Goal: Navigation & Orientation: Find specific page/section

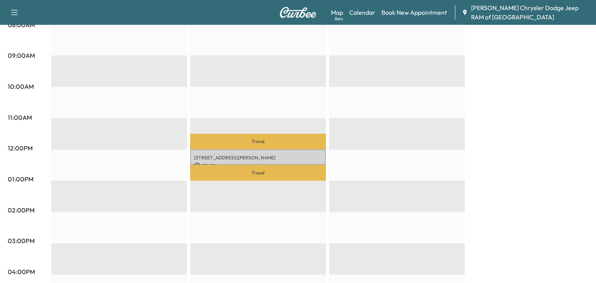
scroll to position [227, 0]
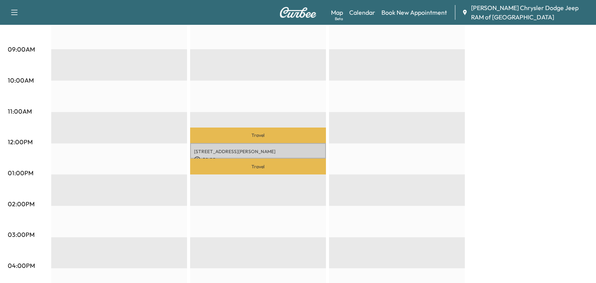
click at [245, 138] on p "Travel" at bounding box center [258, 136] width 136 height 16
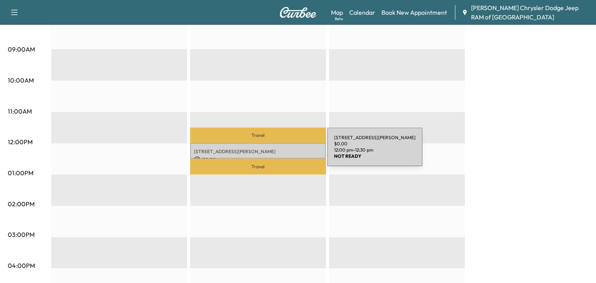
click at [269, 155] on div "[STREET_ADDRESS][PERSON_NAME] $ 0.00 12:00 pm - 12:30 pm" at bounding box center [258, 151] width 136 height 16
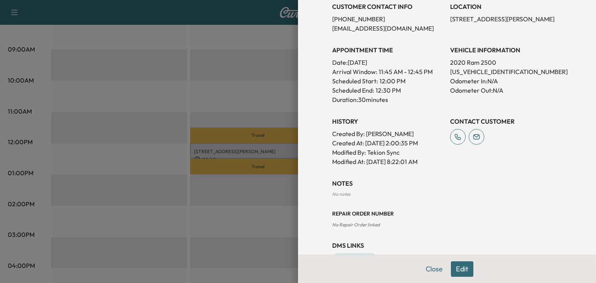
scroll to position [0, 0]
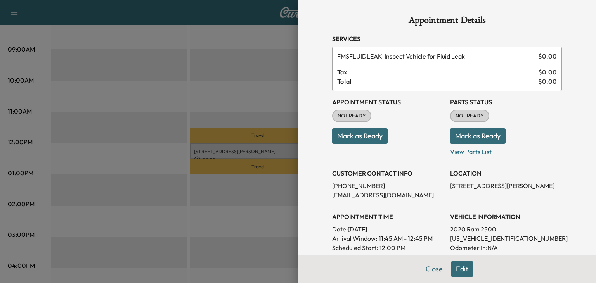
click at [362, 130] on button "Mark as Ready" at bounding box center [360, 136] width 56 height 16
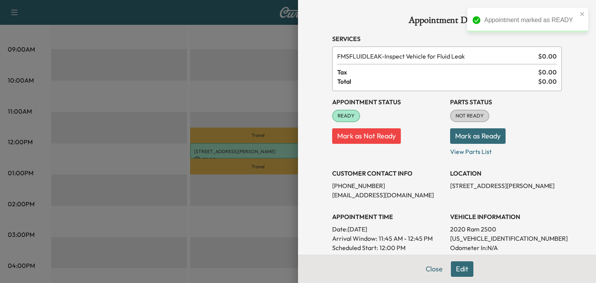
click at [477, 139] on button "Mark as Ready" at bounding box center [478, 136] width 56 height 16
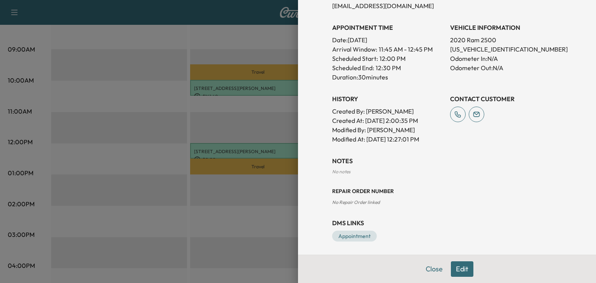
scroll to position [191, 0]
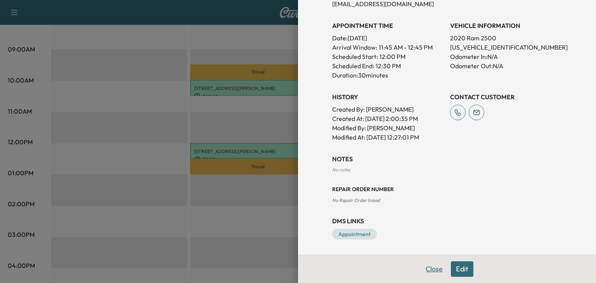
click at [434, 270] on button "Close" at bounding box center [434, 270] width 27 height 16
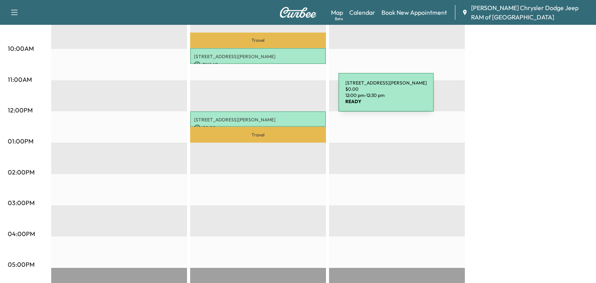
scroll to position [258, 0]
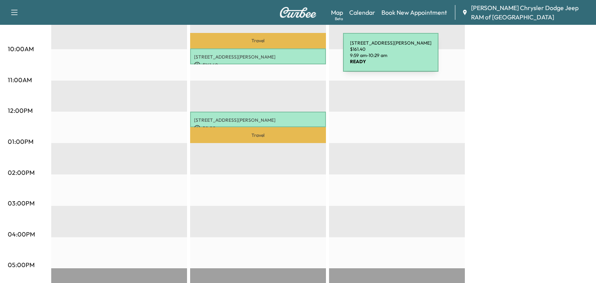
click at [285, 60] on div "[STREET_ADDRESS][PERSON_NAME] $ 161.40 9:59 am - 10:29 am" at bounding box center [258, 57] width 136 height 16
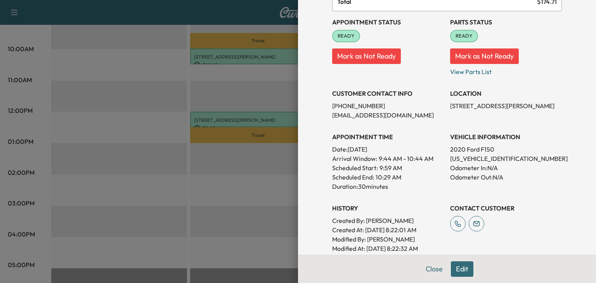
scroll to position [81, 0]
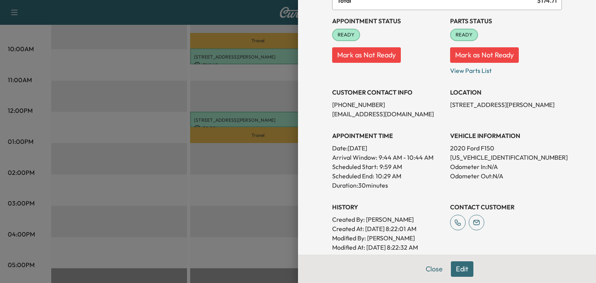
click at [264, 99] on div at bounding box center [298, 141] width 596 height 283
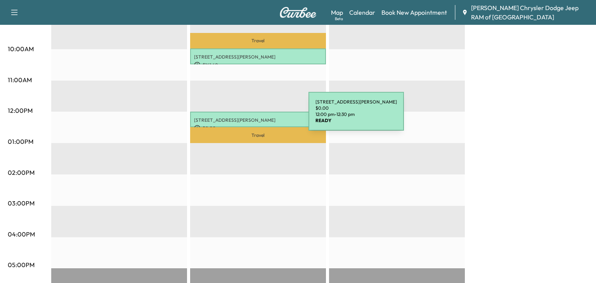
click at [250, 119] on p "[STREET_ADDRESS][PERSON_NAME]" at bounding box center [258, 120] width 128 height 6
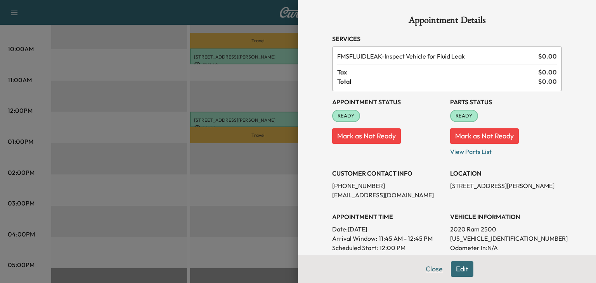
click at [428, 273] on button "Close" at bounding box center [434, 270] width 27 height 16
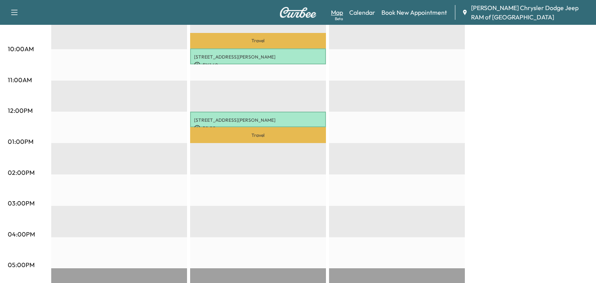
click at [338, 13] on link "Map Beta" at bounding box center [337, 12] width 12 height 9
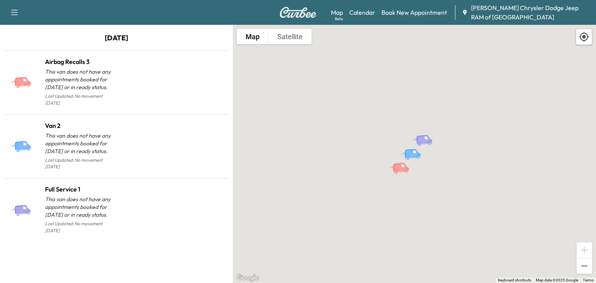
click at [426, 138] on icon "Full Service 1" at bounding box center [426, 137] width 3 height 3
click at [445, 122] on div "To activate drag with keyboard, press Alt + Enter. Once in keyboard drag state,…" at bounding box center [414, 154] width 363 height 259
click at [292, 34] on button "Satellite" at bounding box center [290, 37] width 43 height 16
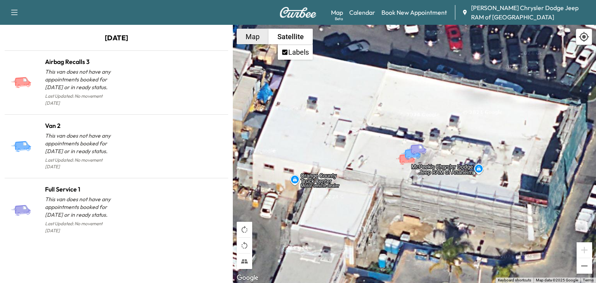
click at [258, 33] on button "Map" at bounding box center [253, 37] width 32 height 16
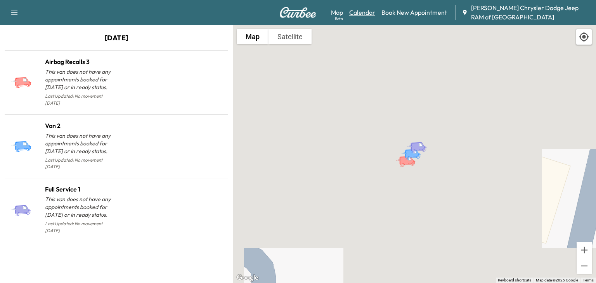
click at [363, 8] on link "Calendar" at bounding box center [362, 12] width 26 height 9
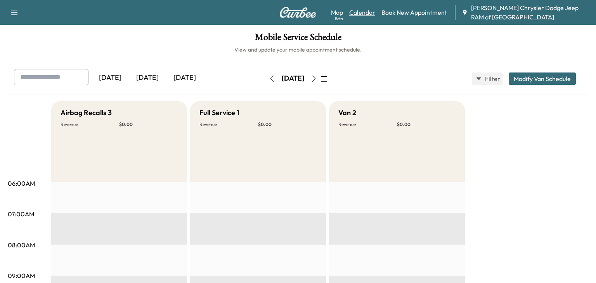
click at [360, 9] on link "Calendar" at bounding box center [362, 12] width 26 height 9
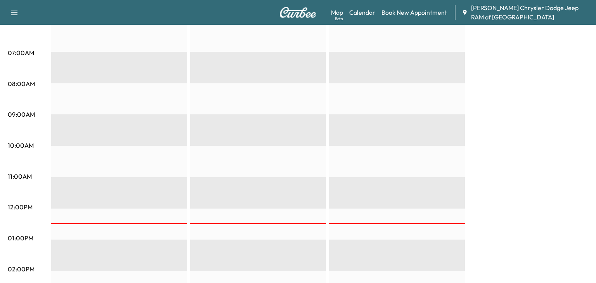
scroll to position [408, 0]
